Goal: Check status: Check status

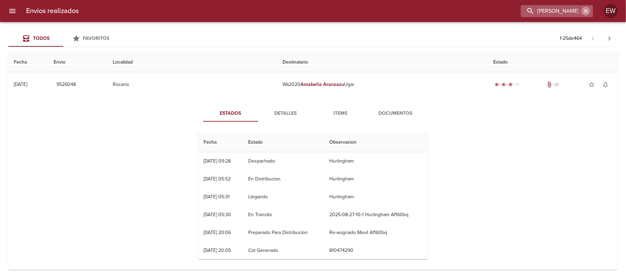
click at [587, 9] on icon "button" at bounding box center [586, 11] width 7 height 7
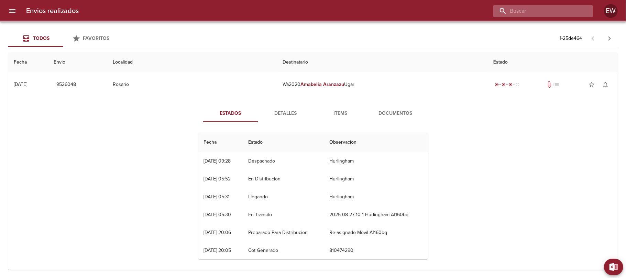
click at [570, 9] on input "buscar" at bounding box center [537, 11] width 88 height 12
paste input "[PERSON_NAME]"
type input "[PERSON_NAME]"
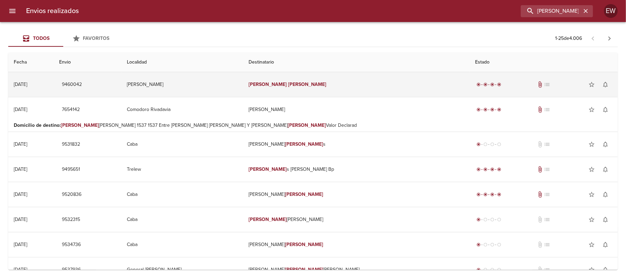
click at [345, 81] on td "[PERSON_NAME]" at bounding box center [356, 84] width 226 height 25
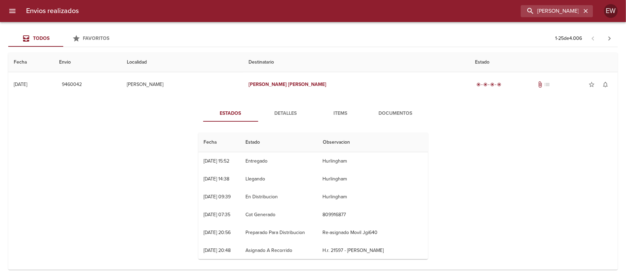
click at [283, 111] on span "Detalles" at bounding box center [285, 113] width 47 height 9
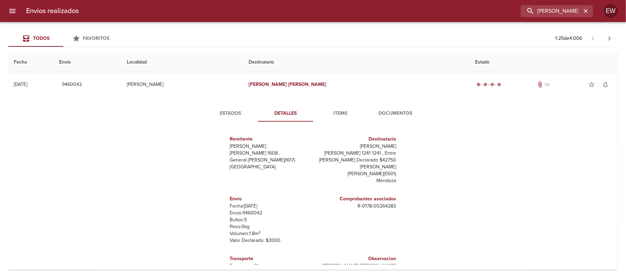
click at [378, 109] on span "Documentos" at bounding box center [395, 113] width 47 height 9
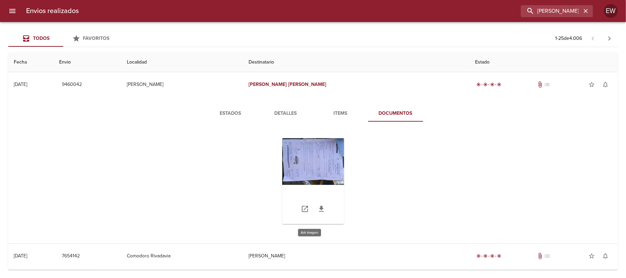
click at [315, 171] on div "Tabla de envíos del cliente" at bounding box center [313, 181] width 62 height 86
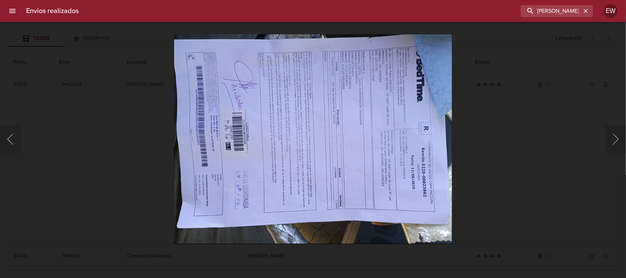
click at [244, 162] on img "Lightbox" at bounding box center [313, 138] width 278 height 209
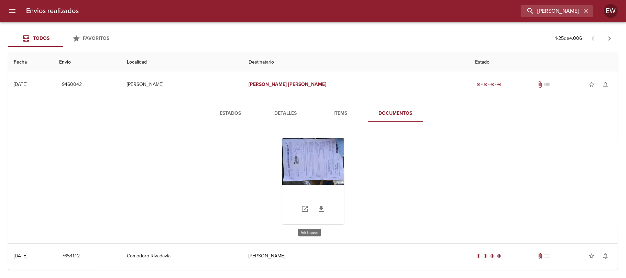
click at [307, 164] on div "Tabla de envíos del cliente" at bounding box center [313, 181] width 62 height 86
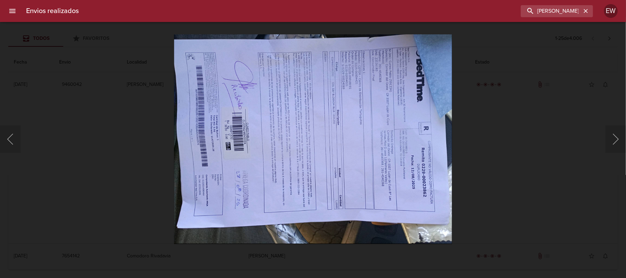
click at [270, 168] on img "Lightbox" at bounding box center [313, 138] width 278 height 209
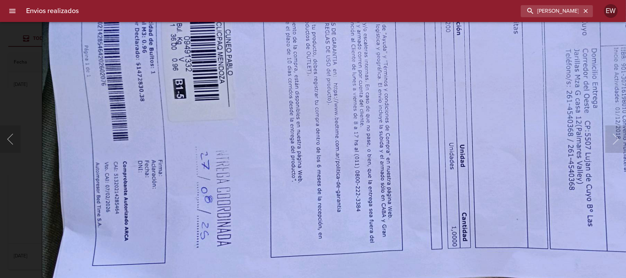
click at [262, 97] on img "Lightbox" at bounding box center [394, 70] width 705 height 531
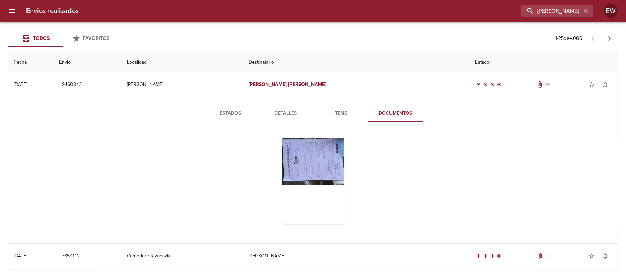
click at [276, 116] on span "Detalles" at bounding box center [285, 113] width 47 height 9
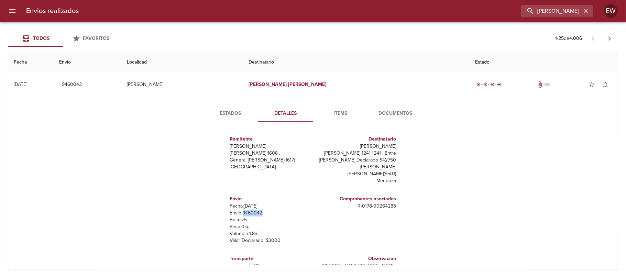
drag, startPoint x: 257, startPoint y: 215, endPoint x: 237, endPoint y: 215, distance: 19.3
click at [237, 215] on p "Envío: 9460042" at bounding box center [270, 213] width 80 height 7
copy p "9460042"
drag, startPoint x: 588, startPoint y: 8, endPoint x: 579, endPoint y: 9, distance: 8.6
click at [587, 8] on icon "button" at bounding box center [586, 11] width 7 height 7
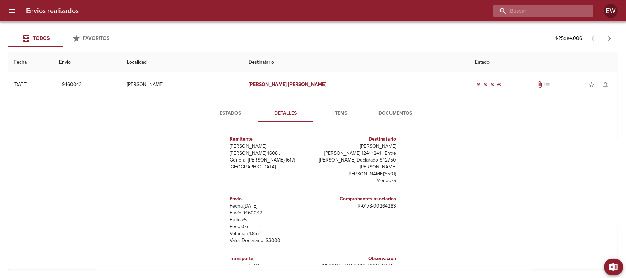
click at [569, 10] on input "buscar" at bounding box center [537, 11] width 88 height 12
paste input "[PERSON_NAME]"
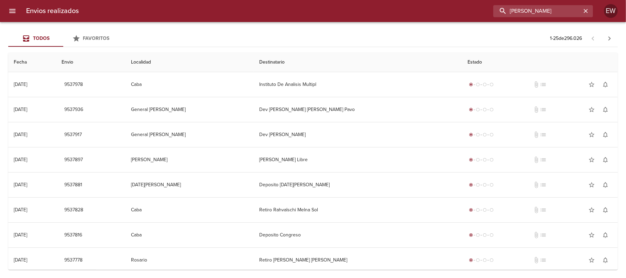
type input "[PERSON_NAME]"
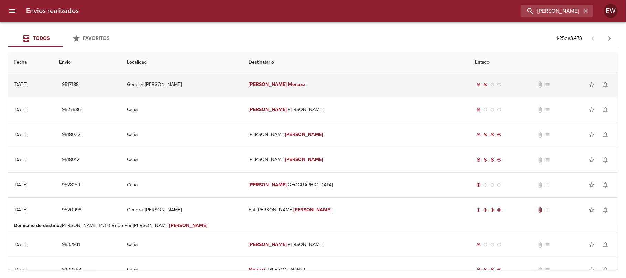
click at [363, 86] on td "[PERSON_NAME] i" at bounding box center [356, 84] width 227 height 25
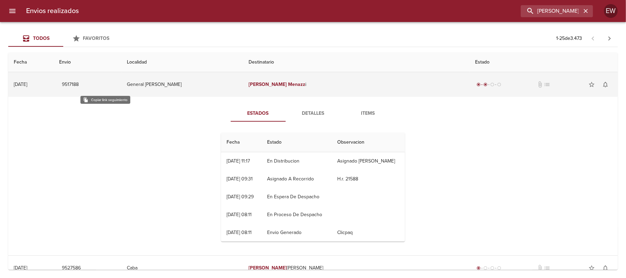
click at [79, 83] on span "9517188" at bounding box center [70, 84] width 17 height 9
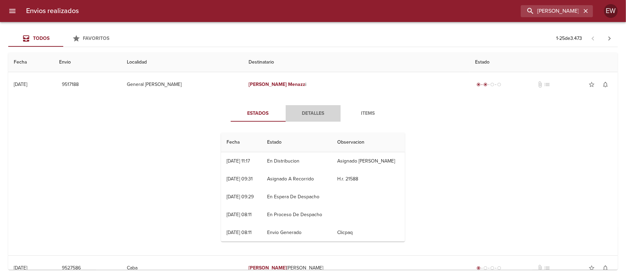
click at [303, 110] on span "Detalles" at bounding box center [313, 113] width 47 height 9
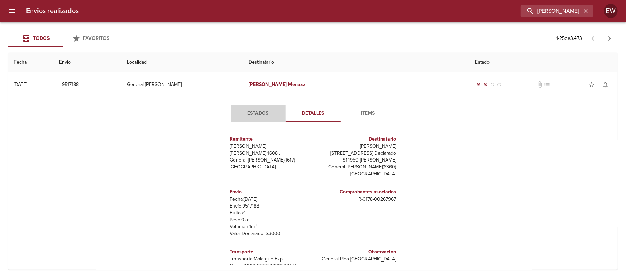
click at [248, 113] on span "Estados" at bounding box center [258, 113] width 47 height 9
